Goal: Task Accomplishment & Management: Complete application form

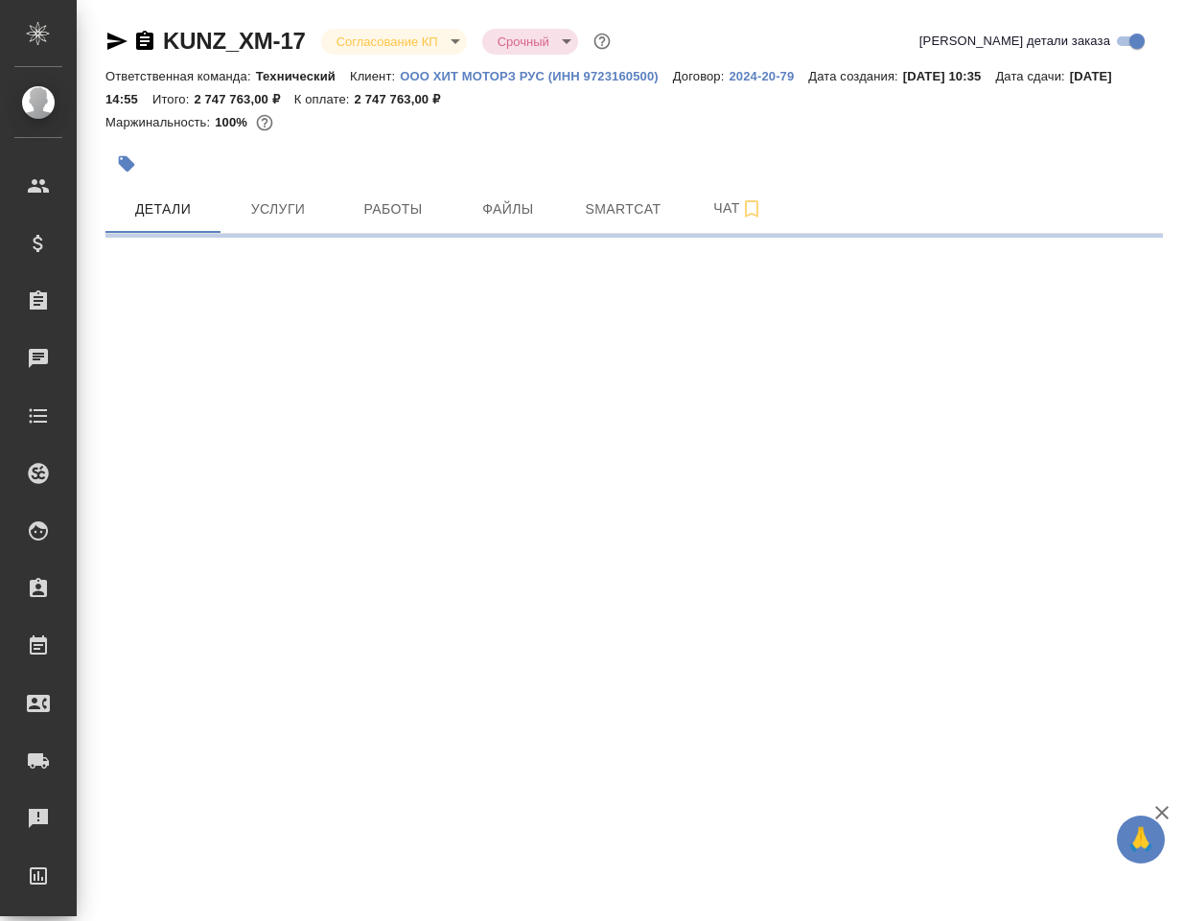
select select "RU"
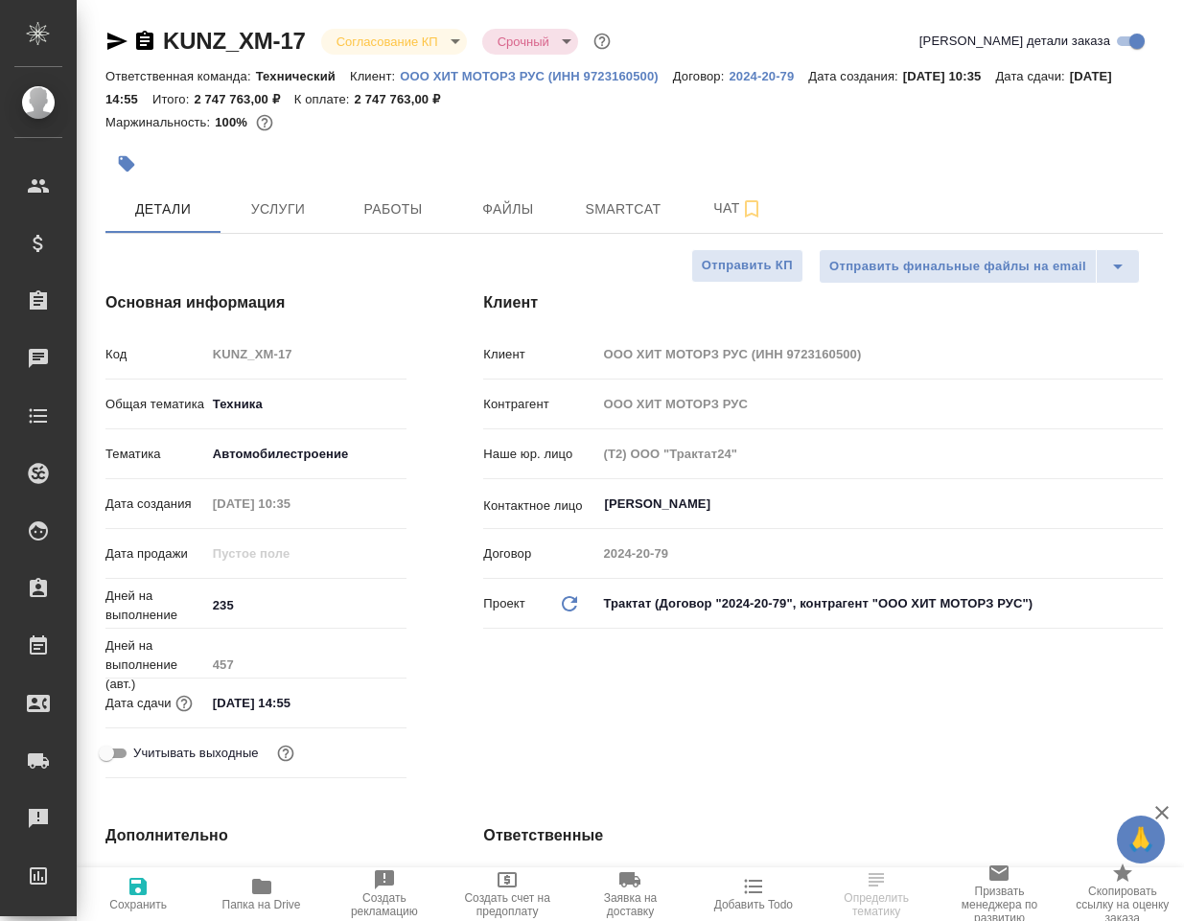
type textarea "x"
select select "RU"
type textarea "x"
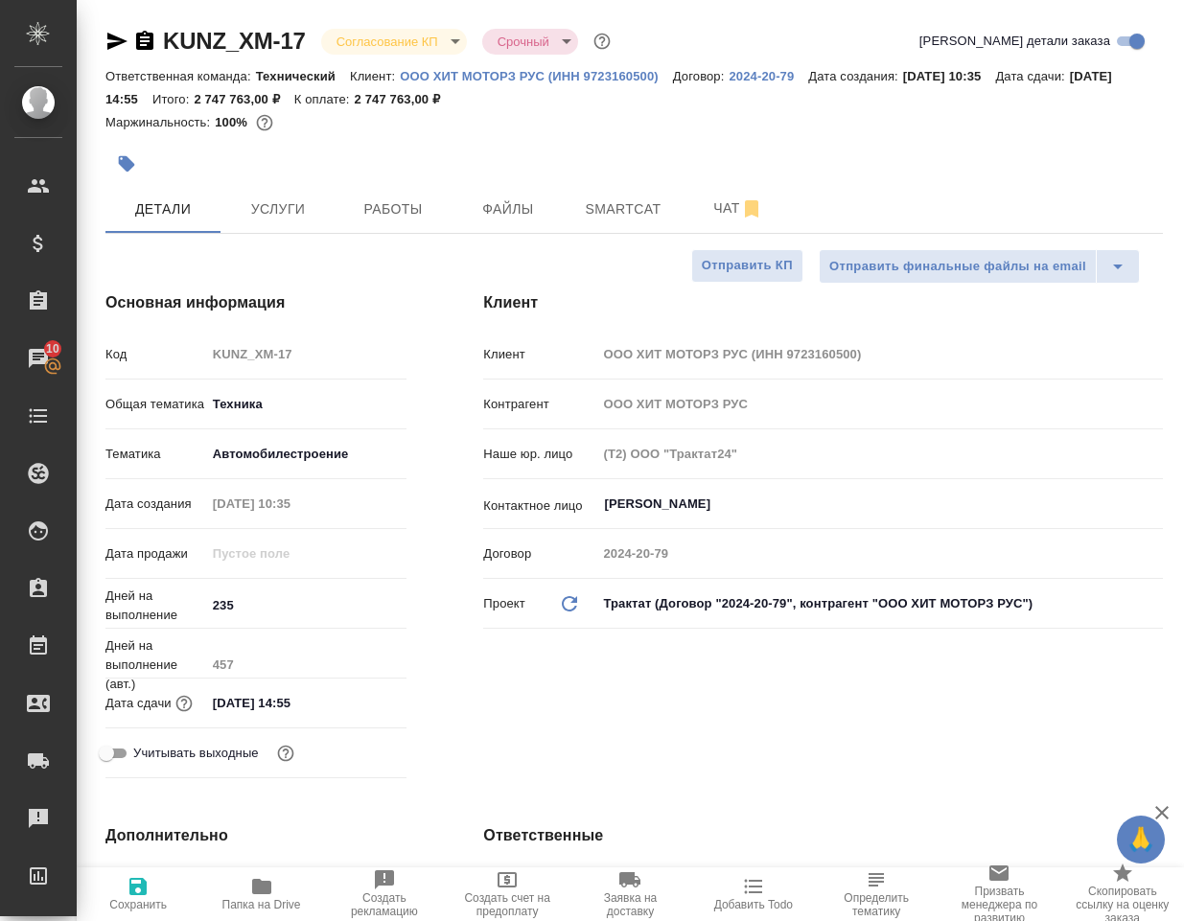
type textarea "x"
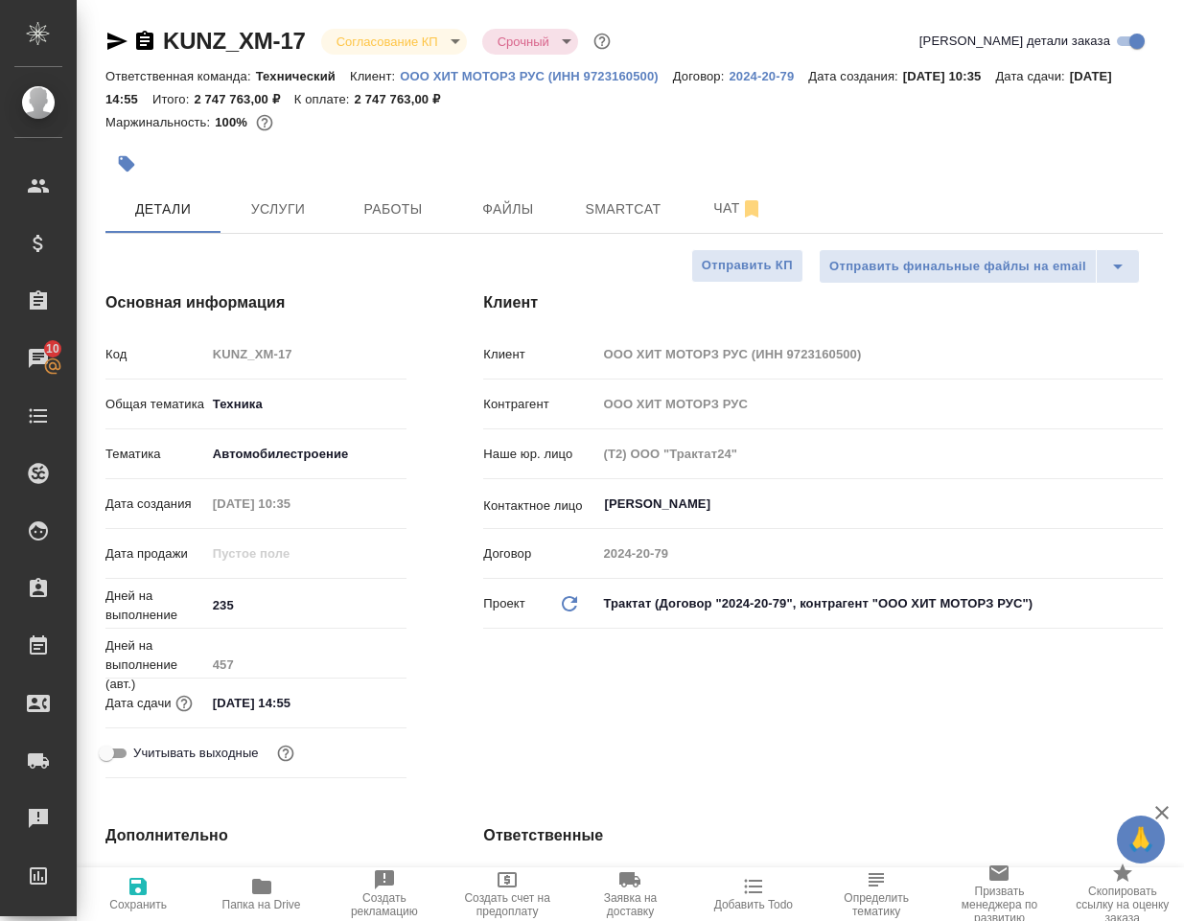
type textarea "x"
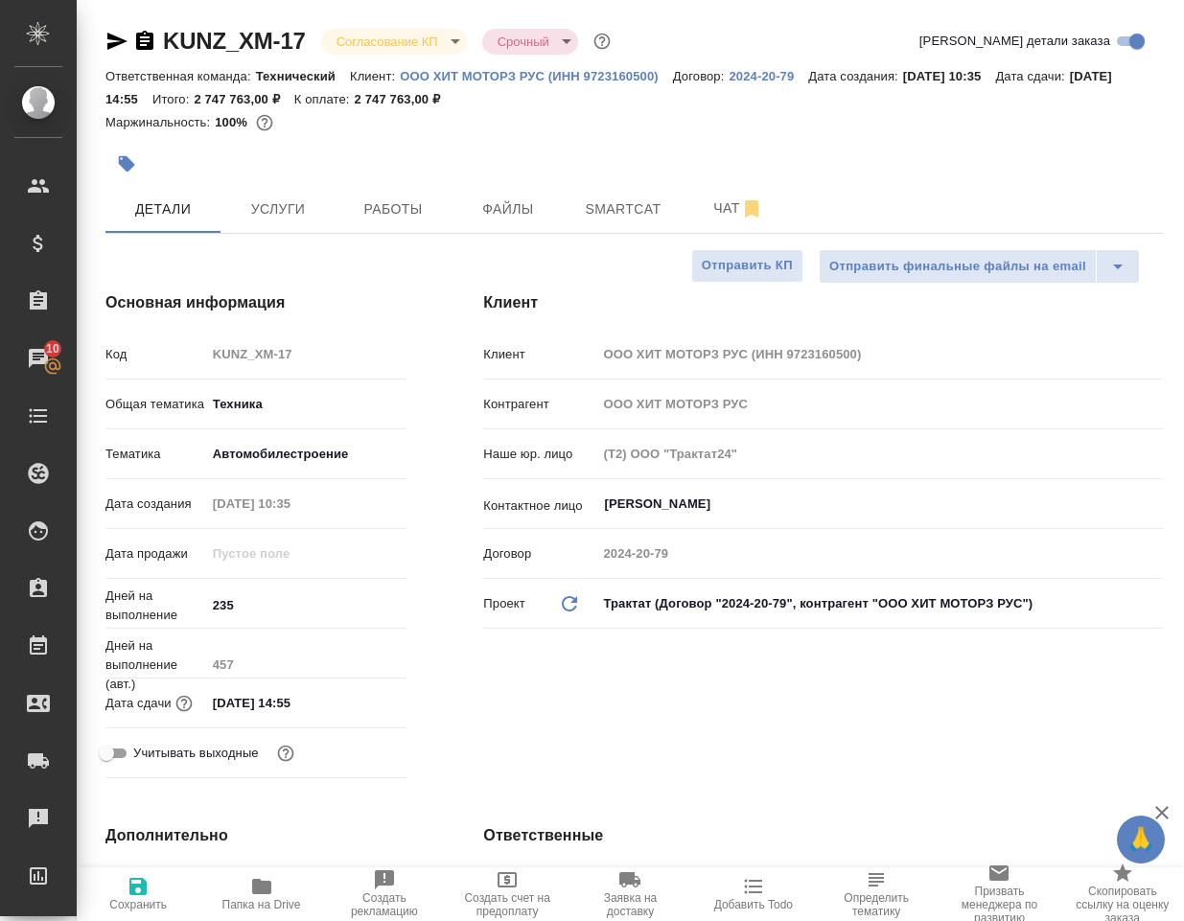
type textarea "x"
